Goal: Navigation & Orientation: Find specific page/section

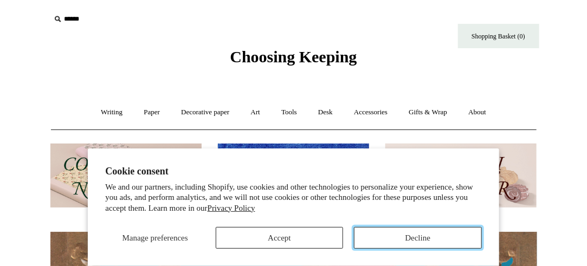
click at [424, 240] on button "Decline" at bounding box center [417, 238] width 127 height 22
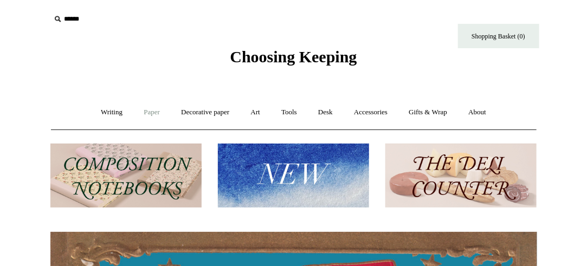
click at [146, 114] on link "Paper +" at bounding box center [152, 112] width 36 height 29
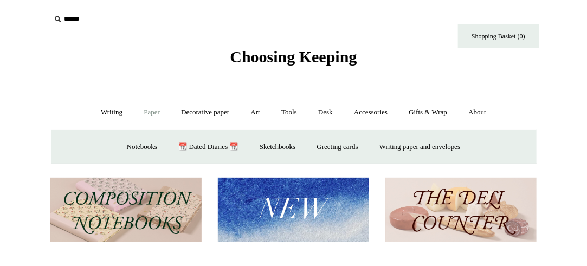
scroll to position [0, 487]
click at [146, 114] on link "Paper -" at bounding box center [152, 112] width 36 height 29
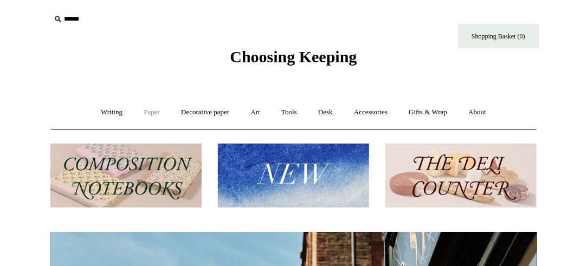
click at [146, 114] on link "Paper +" at bounding box center [152, 112] width 36 height 29
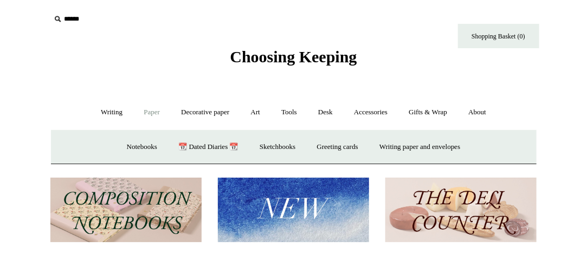
scroll to position [0, 973]
click at [441, 144] on link "Writing paper and envelopes +" at bounding box center [420, 147] width 100 height 29
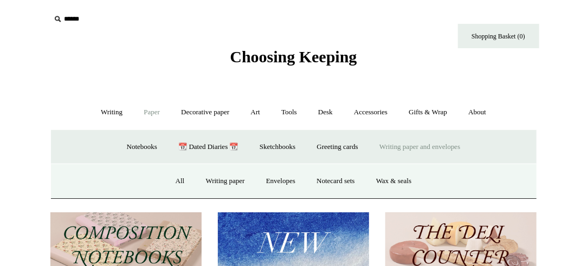
scroll to position [0, 0]
click at [275, 180] on link "Envelopes" at bounding box center [280, 181] width 49 height 29
click at [101, 112] on link "Writing +" at bounding box center [111, 112] width 41 height 29
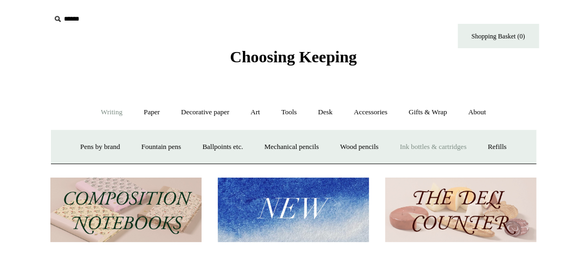
scroll to position [0, 0]
click at [147, 147] on link "Fountain pens +" at bounding box center [161, 147] width 59 height 29
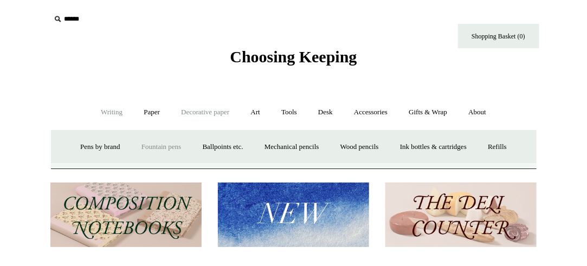
scroll to position [0, 487]
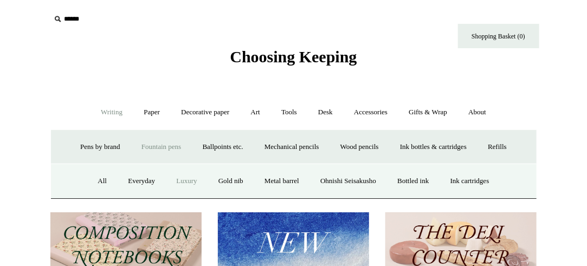
click at [183, 183] on link "Luxury" at bounding box center [186, 181] width 40 height 29
click at [130, 180] on link "Everyday" at bounding box center [141, 181] width 47 height 29
click at [289, 183] on link "Metal barrel" at bounding box center [282, 181] width 54 height 29
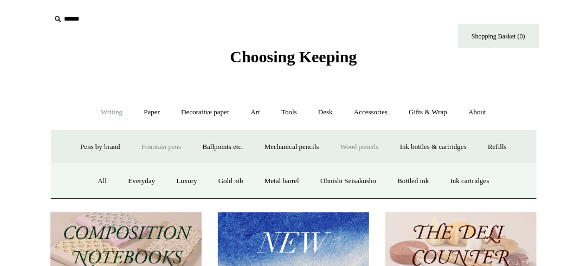
scroll to position [0, 487]
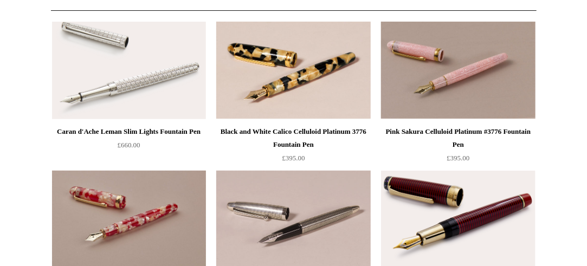
scroll to position [118, 0]
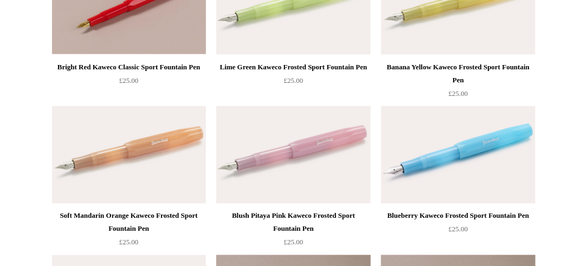
scroll to position [482, 0]
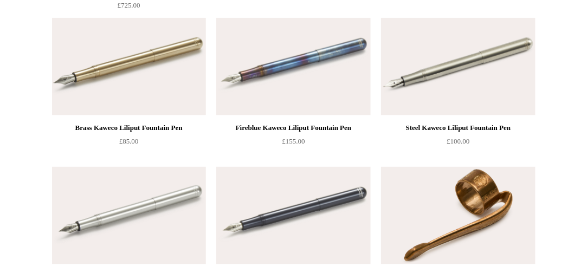
scroll to position [421, 0]
